Goal: Obtain resource: Obtain resource

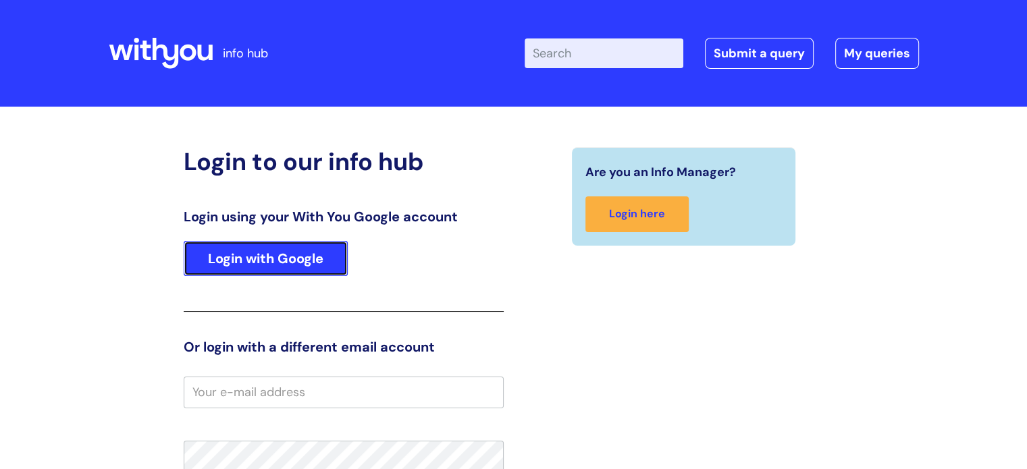
click at [291, 266] on link "Login with Google" at bounding box center [266, 258] width 164 height 35
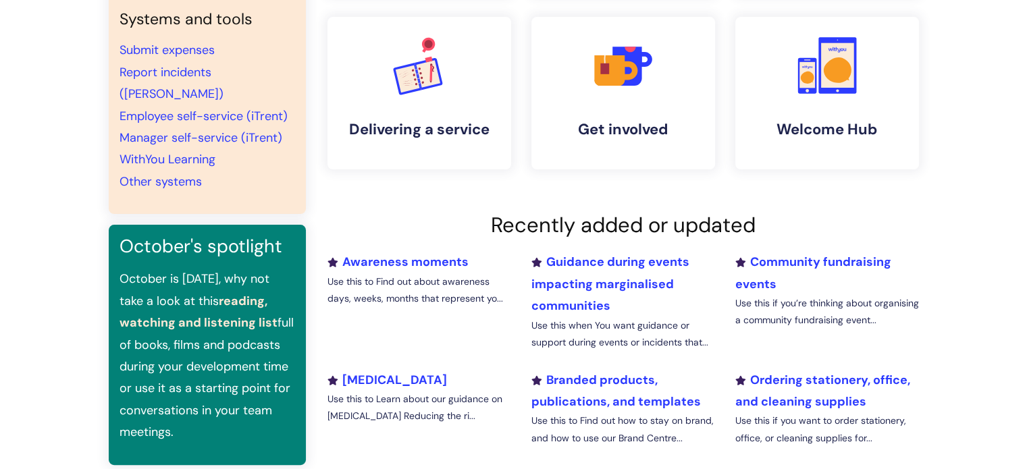
scroll to position [68, 0]
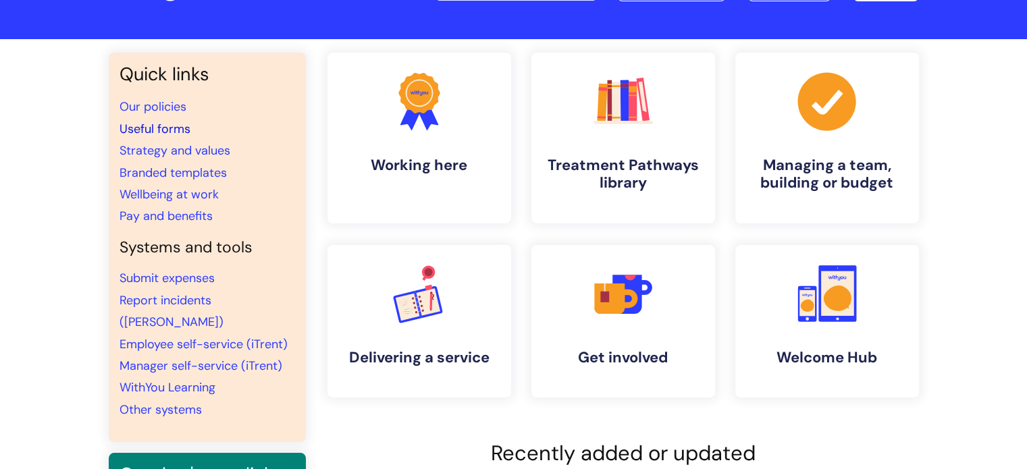
click at [175, 131] on link "Useful forms" at bounding box center [154, 129] width 71 height 16
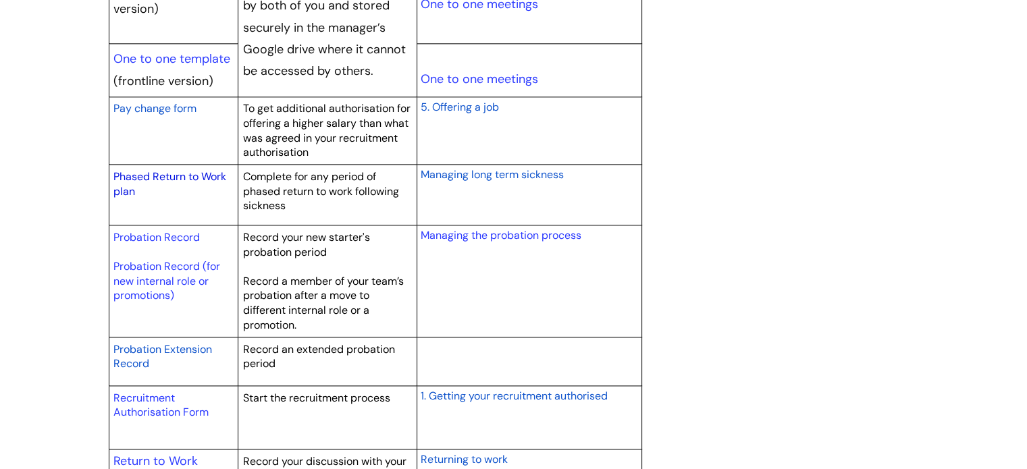
scroll to position [1823, 0]
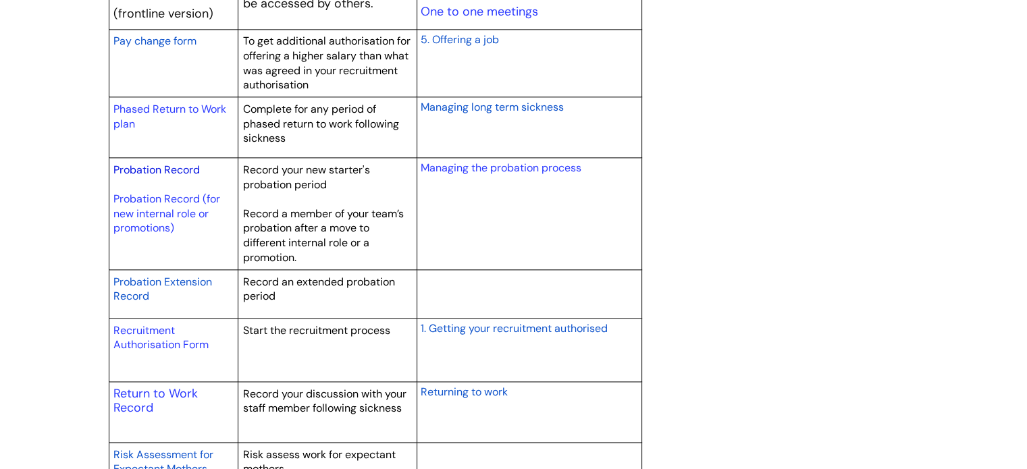
click at [167, 167] on link "Probation Record" at bounding box center [156, 170] width 86 height 14
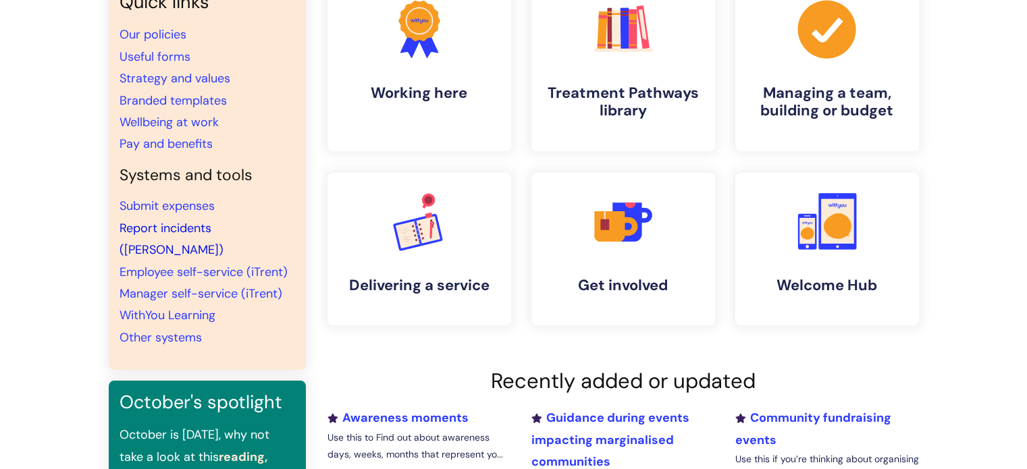
scroll to position [68, 0]
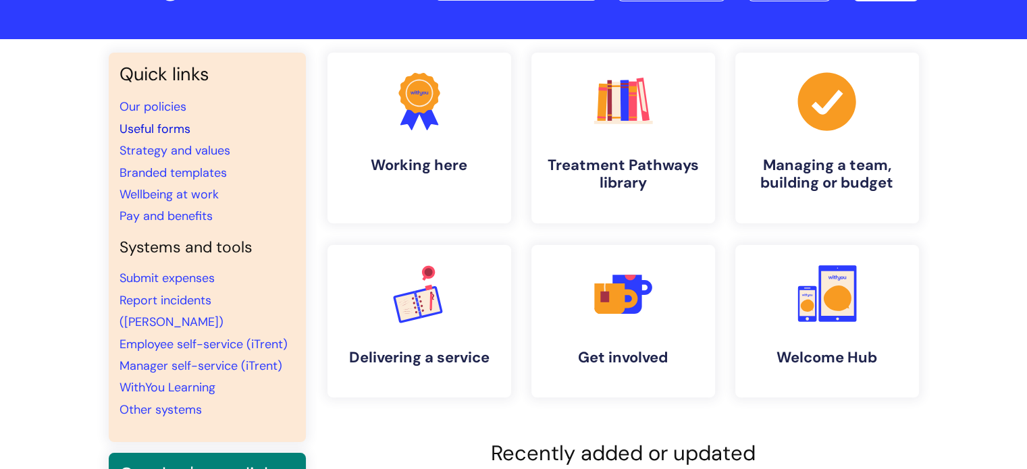
click at [169, 129] on link "Useful forms" at bounding box center [154, 129] width 71 height 16
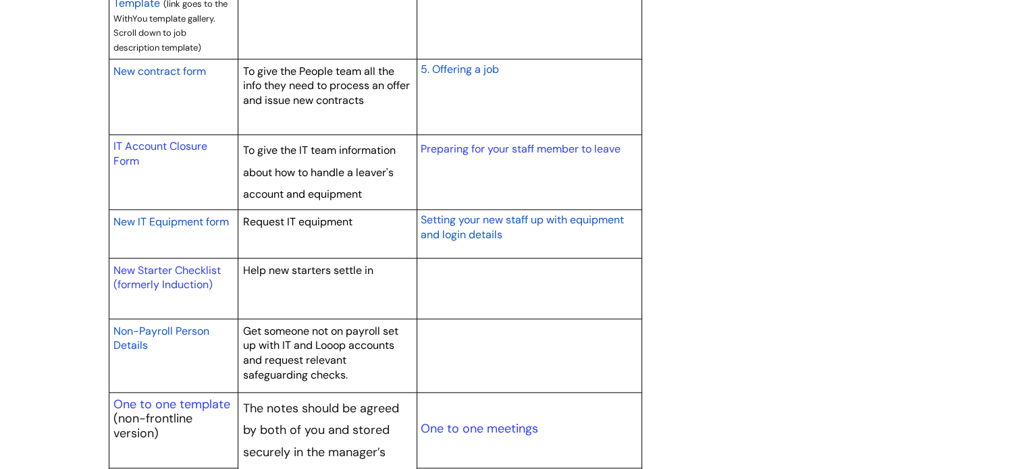
scroll to position [1350, 0]
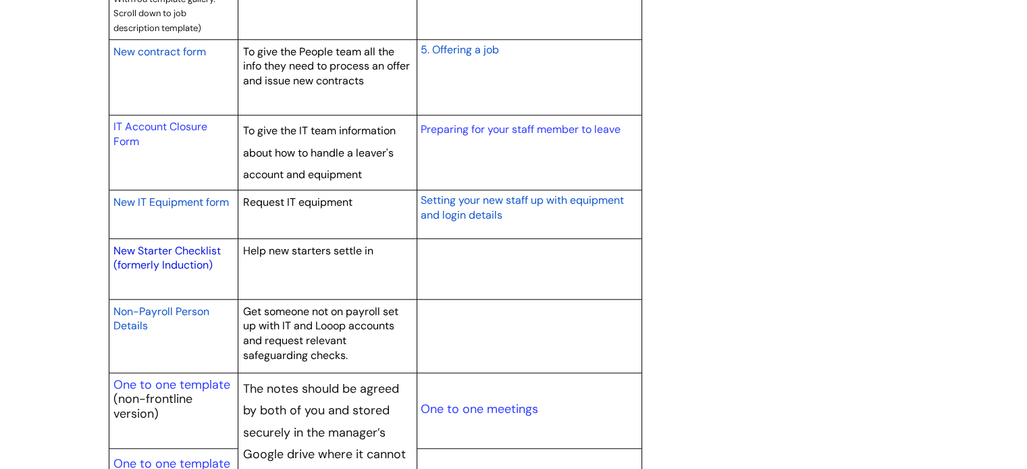
click at [190, 248] on link "New Starter Checklist (formerly Induction)" at bounding box center [166, 258] width 107 height 29
